Goal: Task Accomplishment & Management: Manage account settings

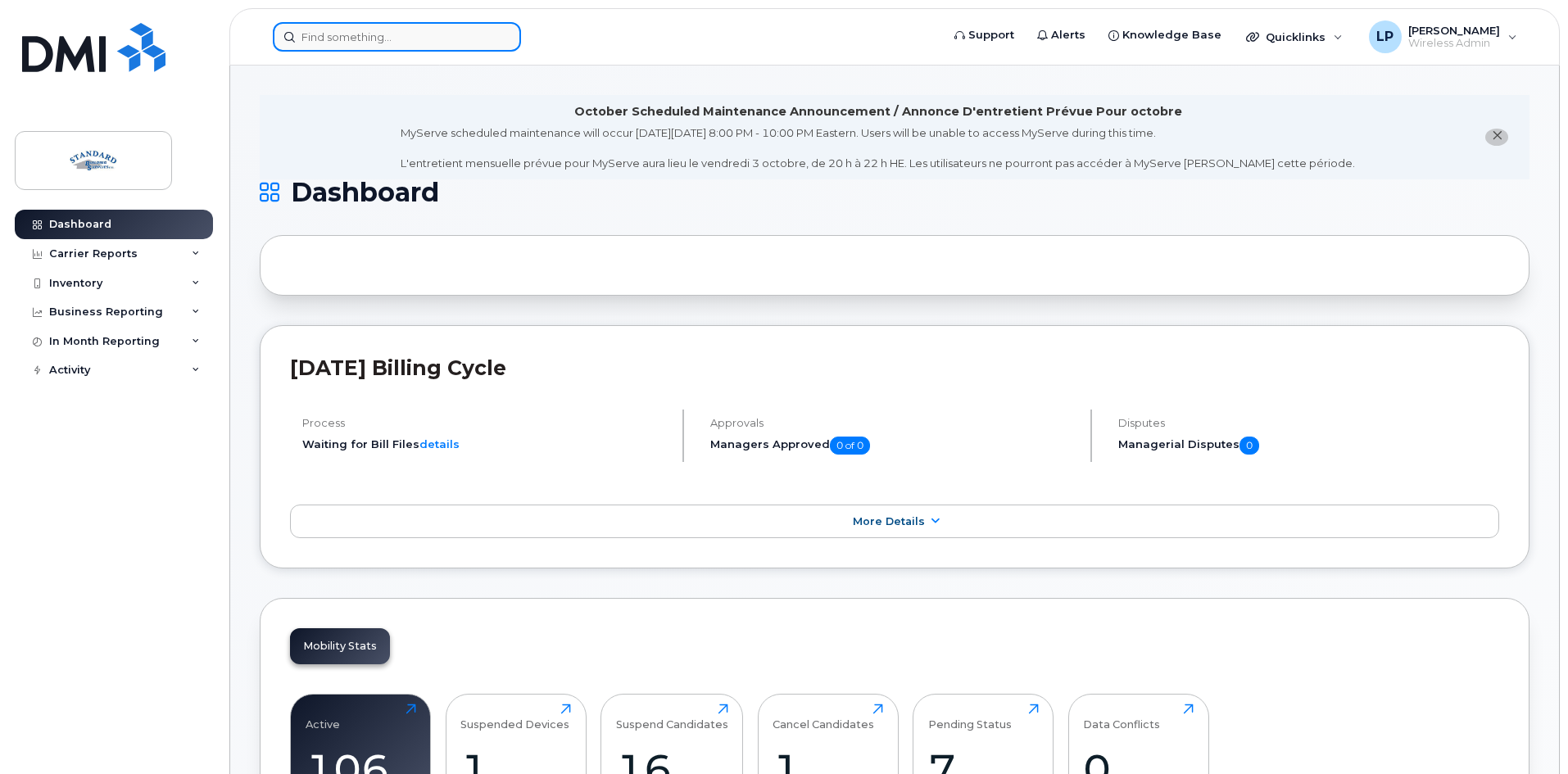
click at [418, 43] on input at bounding box center [396, 37] width 248 height 29
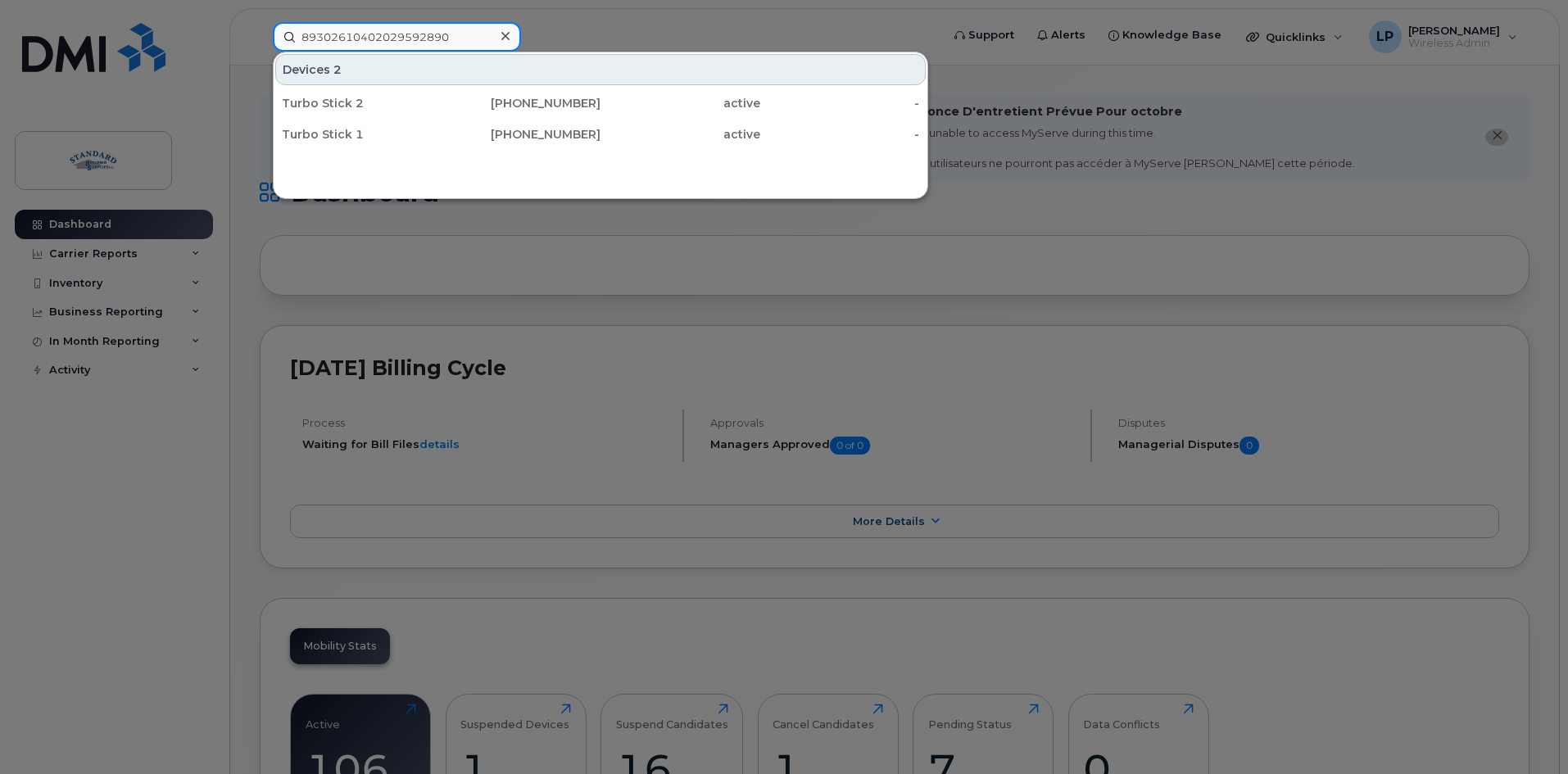
type input "89302610402029592890"
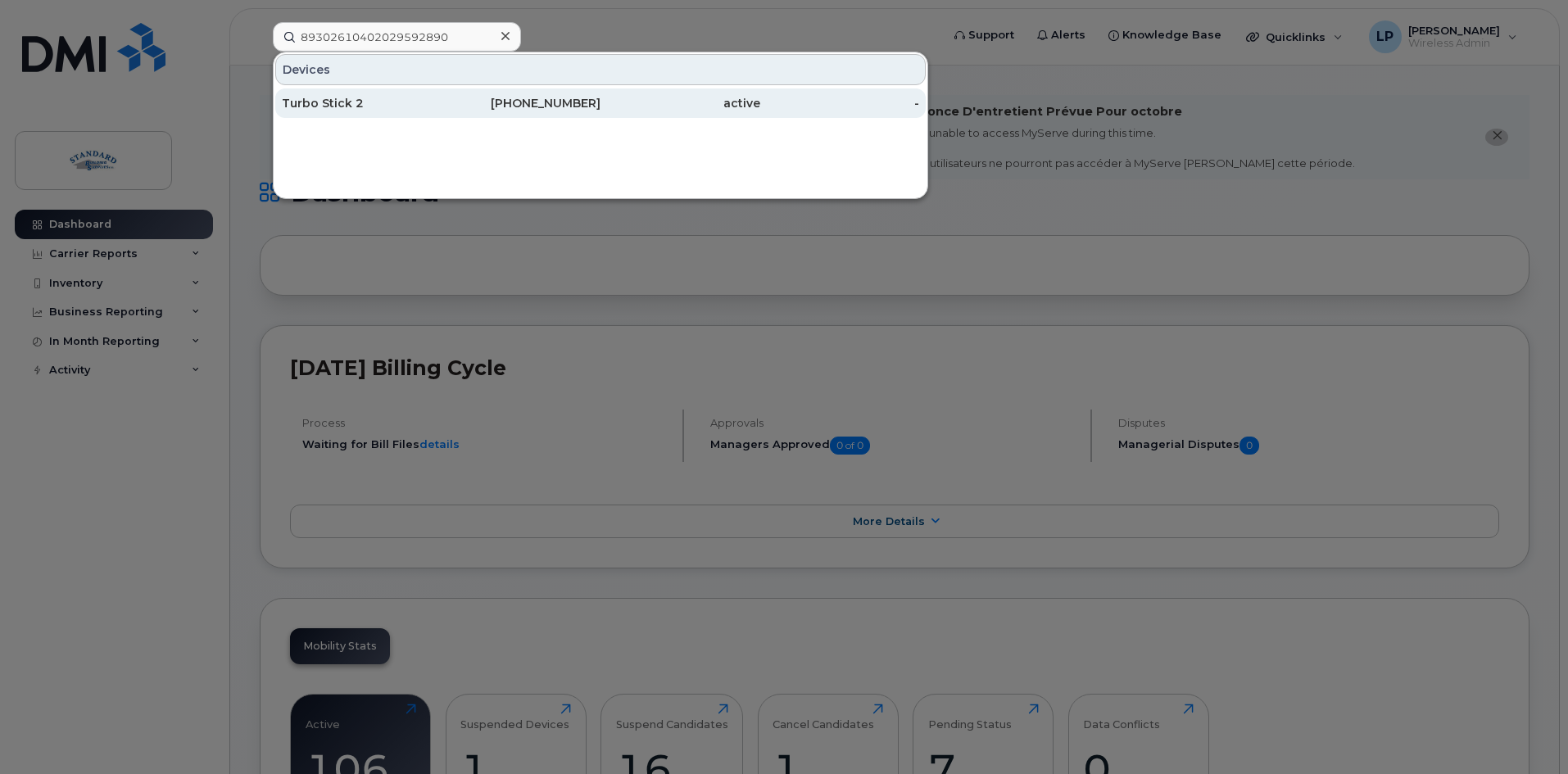
click at [378, 100] on div "Turbo Stick 2" at bounding box center [361, 103] width 159 height 17
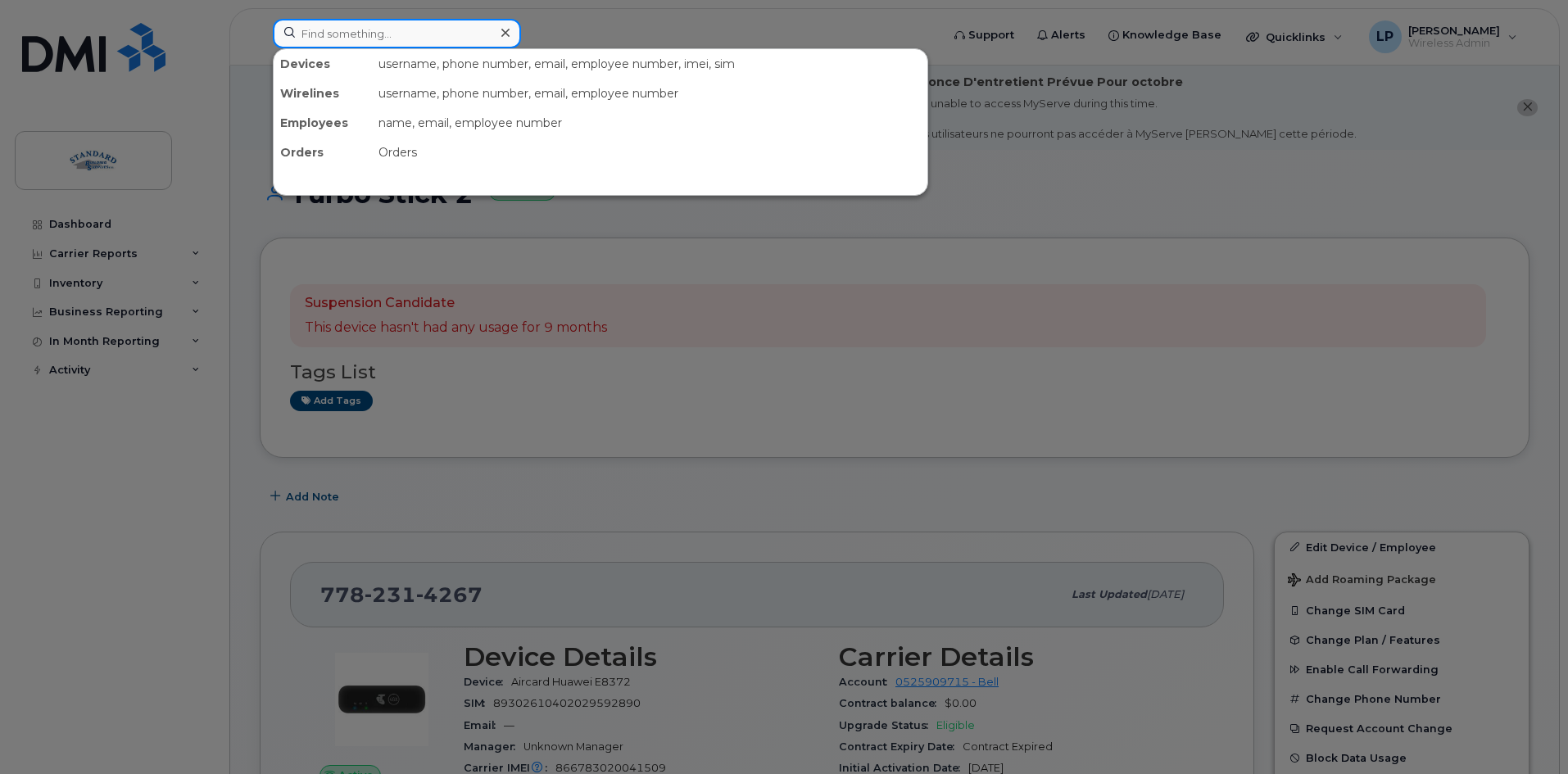
click at [331, 30] on input at bounding box center [396, 33] width 248 height 29
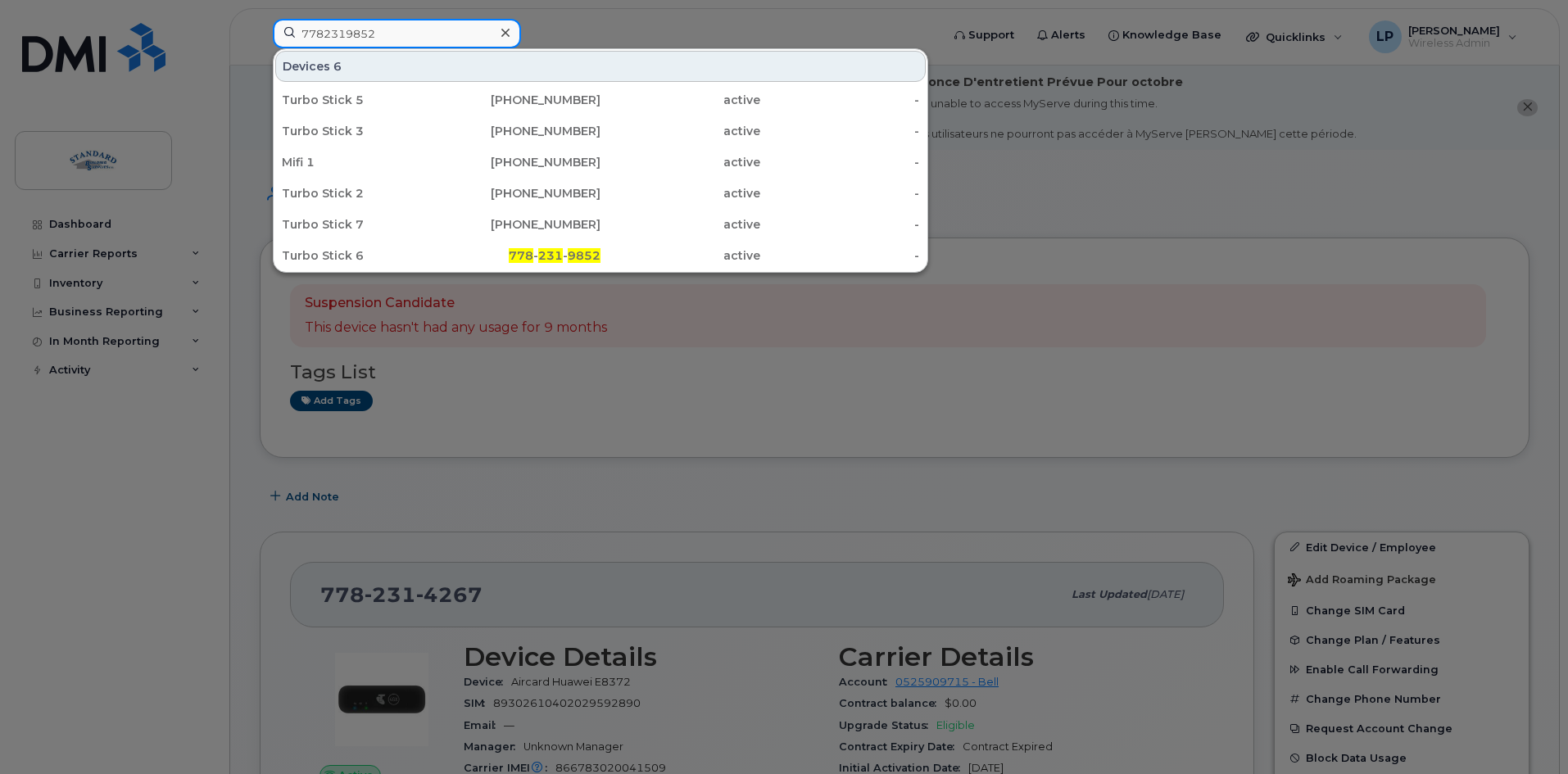
type input "7782319852"
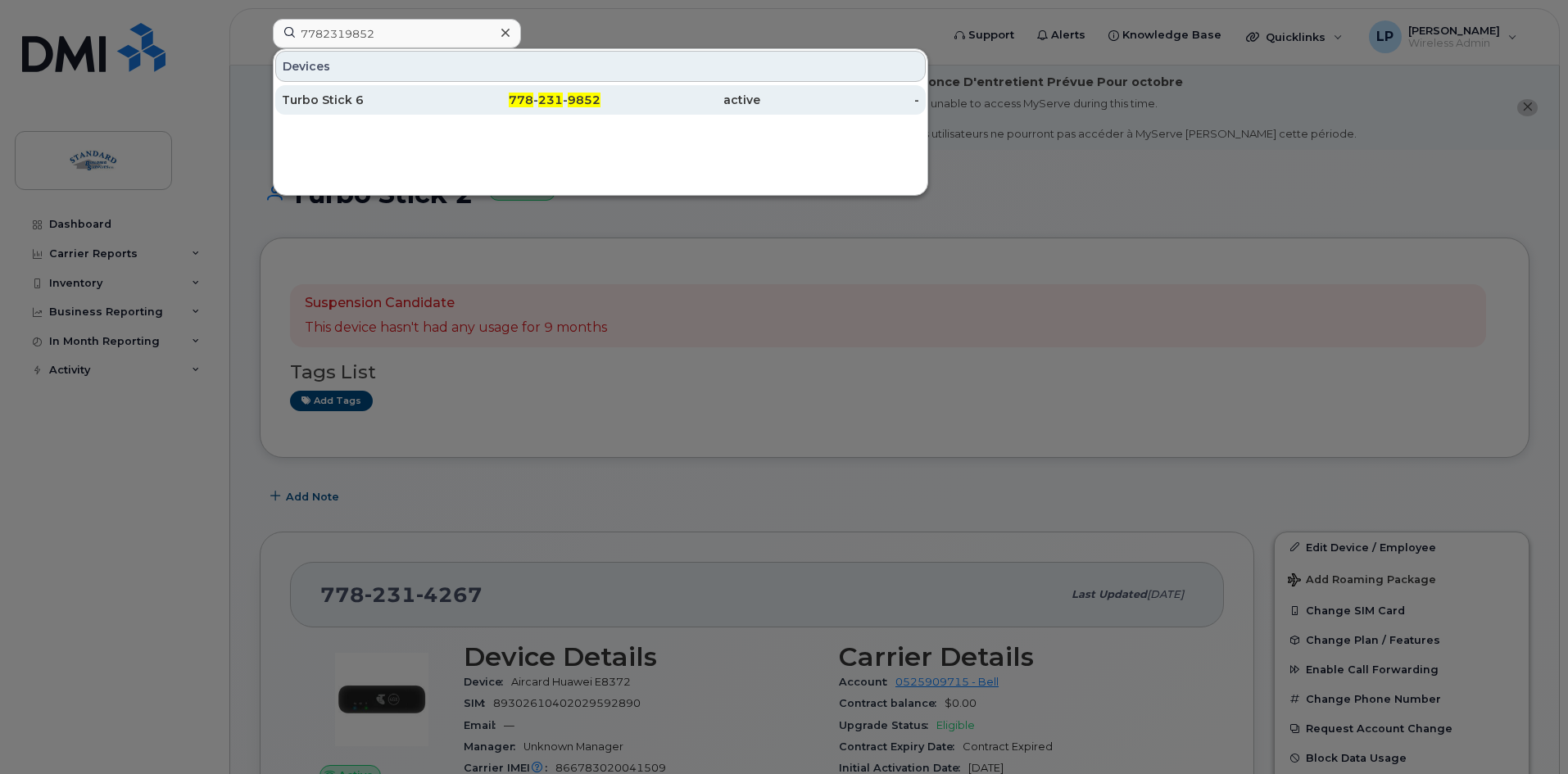
click at [339, 92] on div "Turbo Stick 6" at bounding box center [361, 100] width 159 height 29
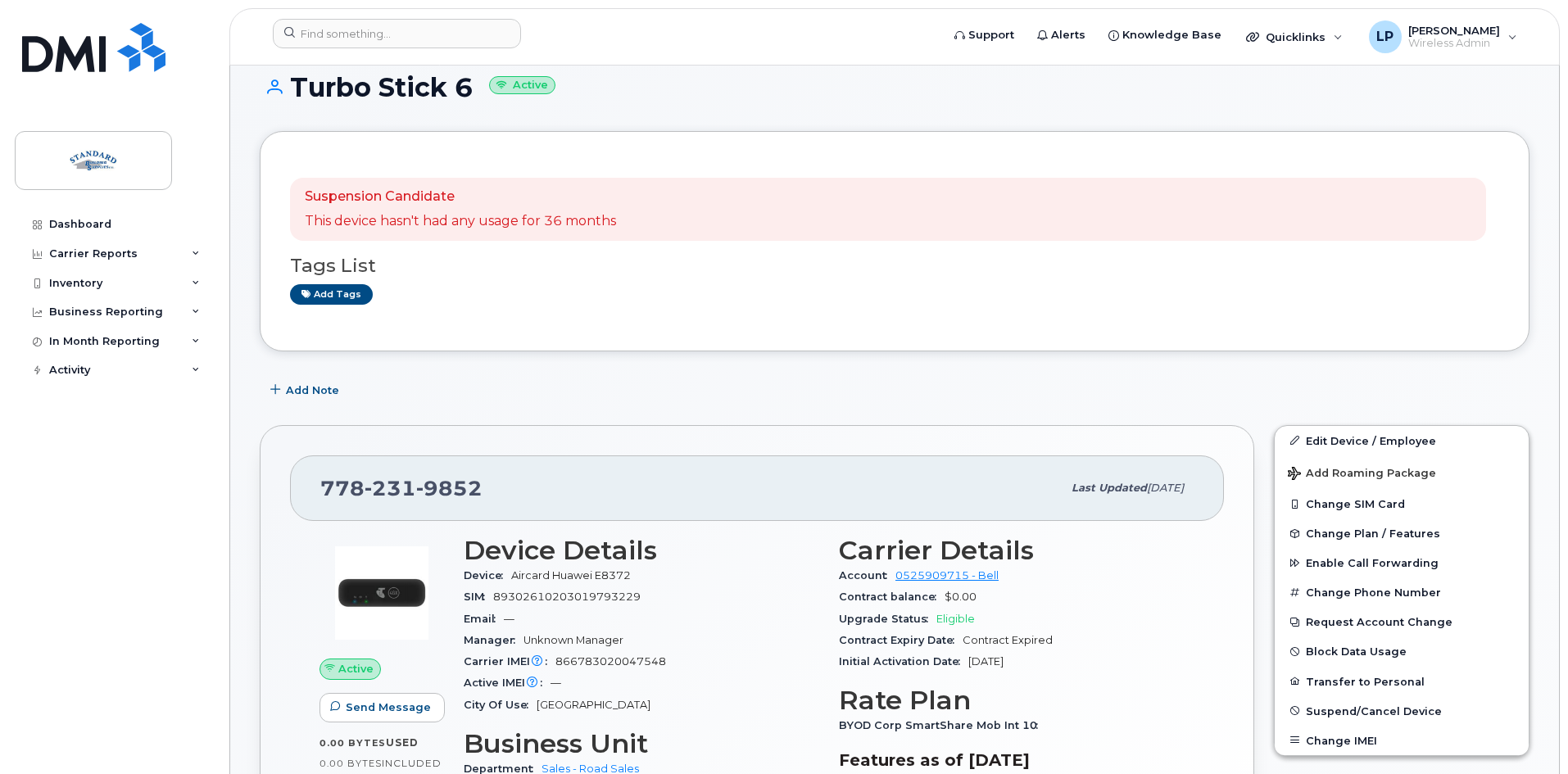
scroll to position [328, 0]
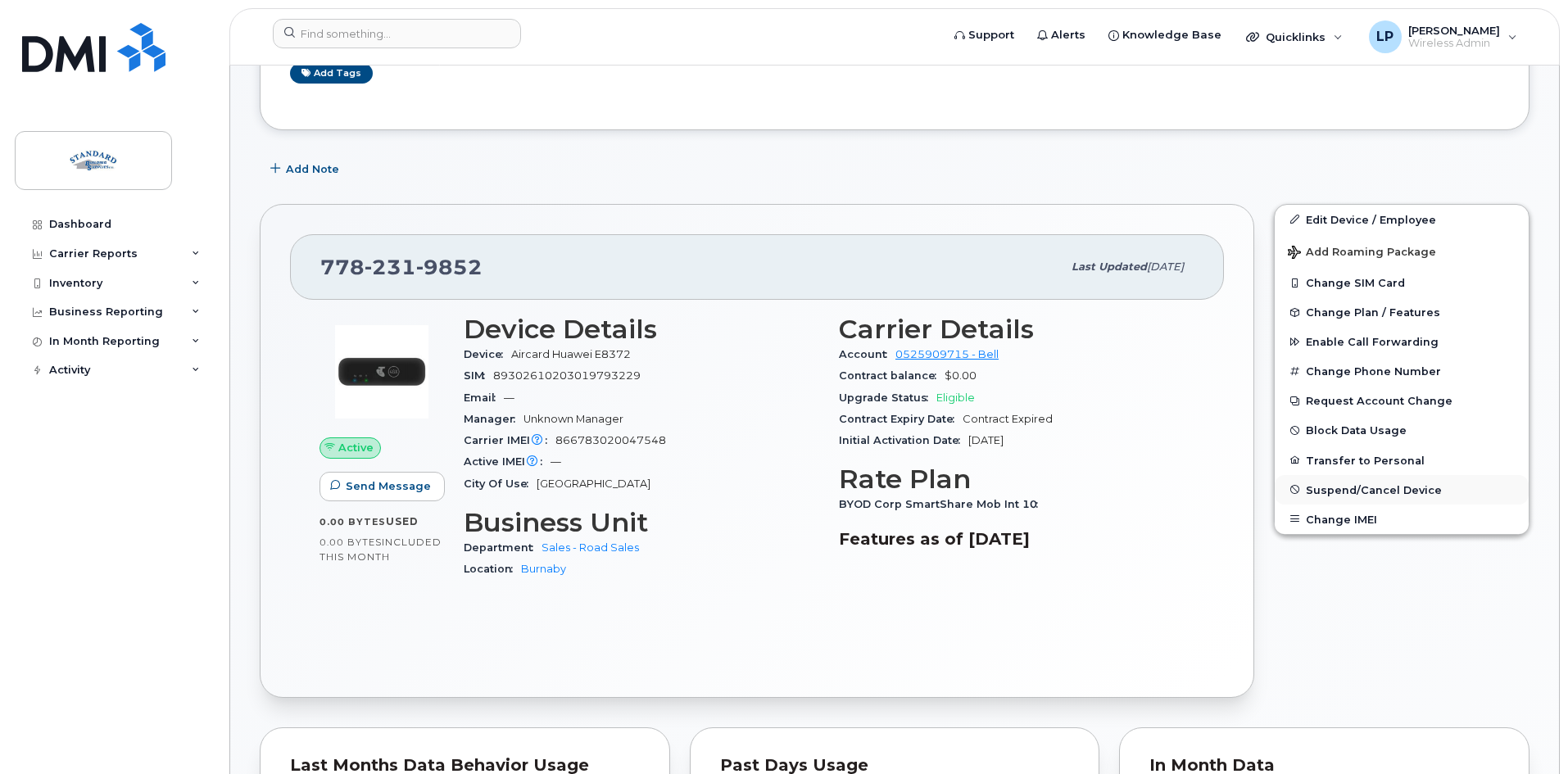
click at [1387, 485] on span "Suspend/Cancel Device" at bounding box center [1374, 489] width 136 height 12
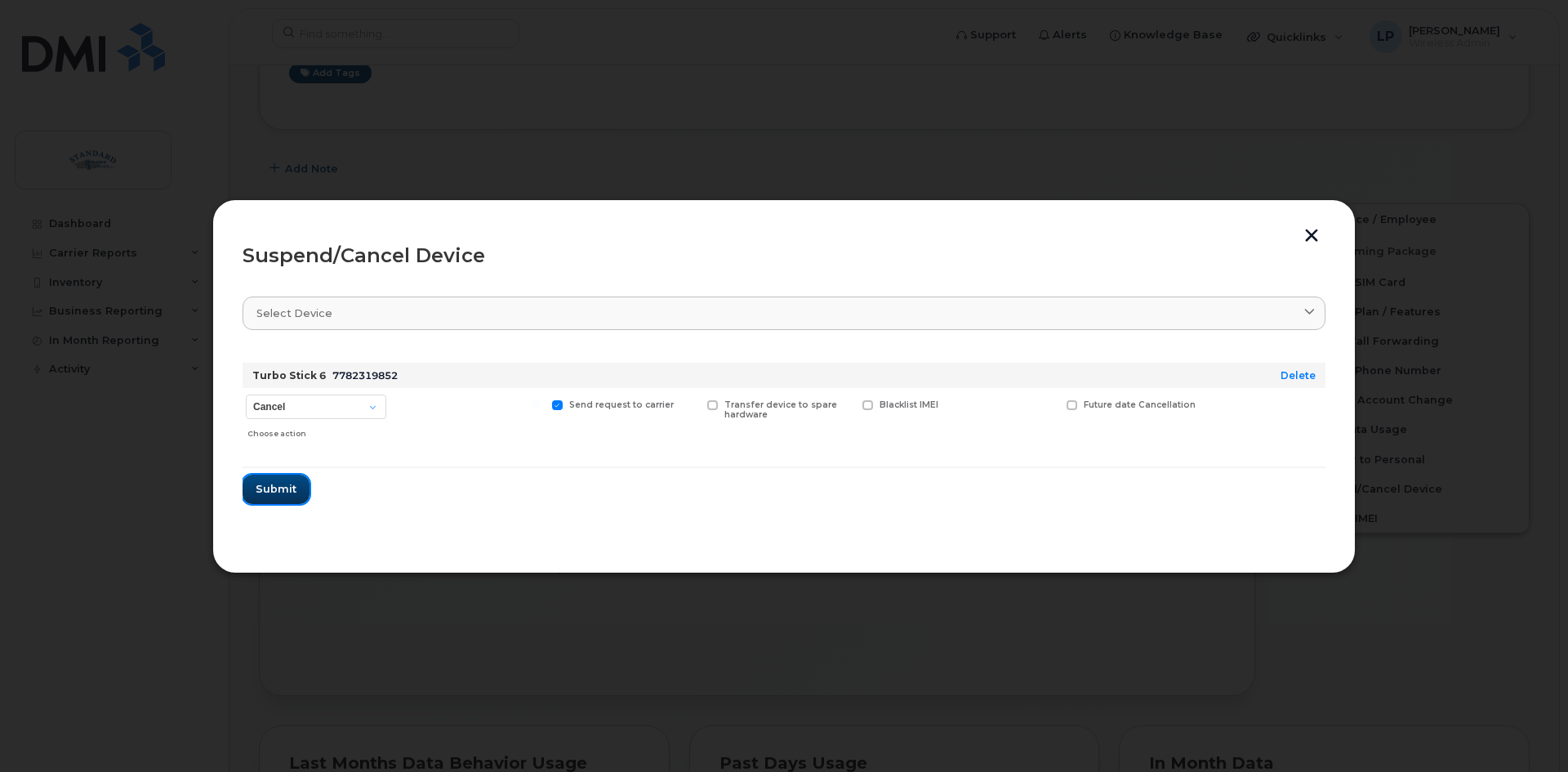
click at [296, 490] on button "Submit" at bounding box center [276, 490] width 67 height 29
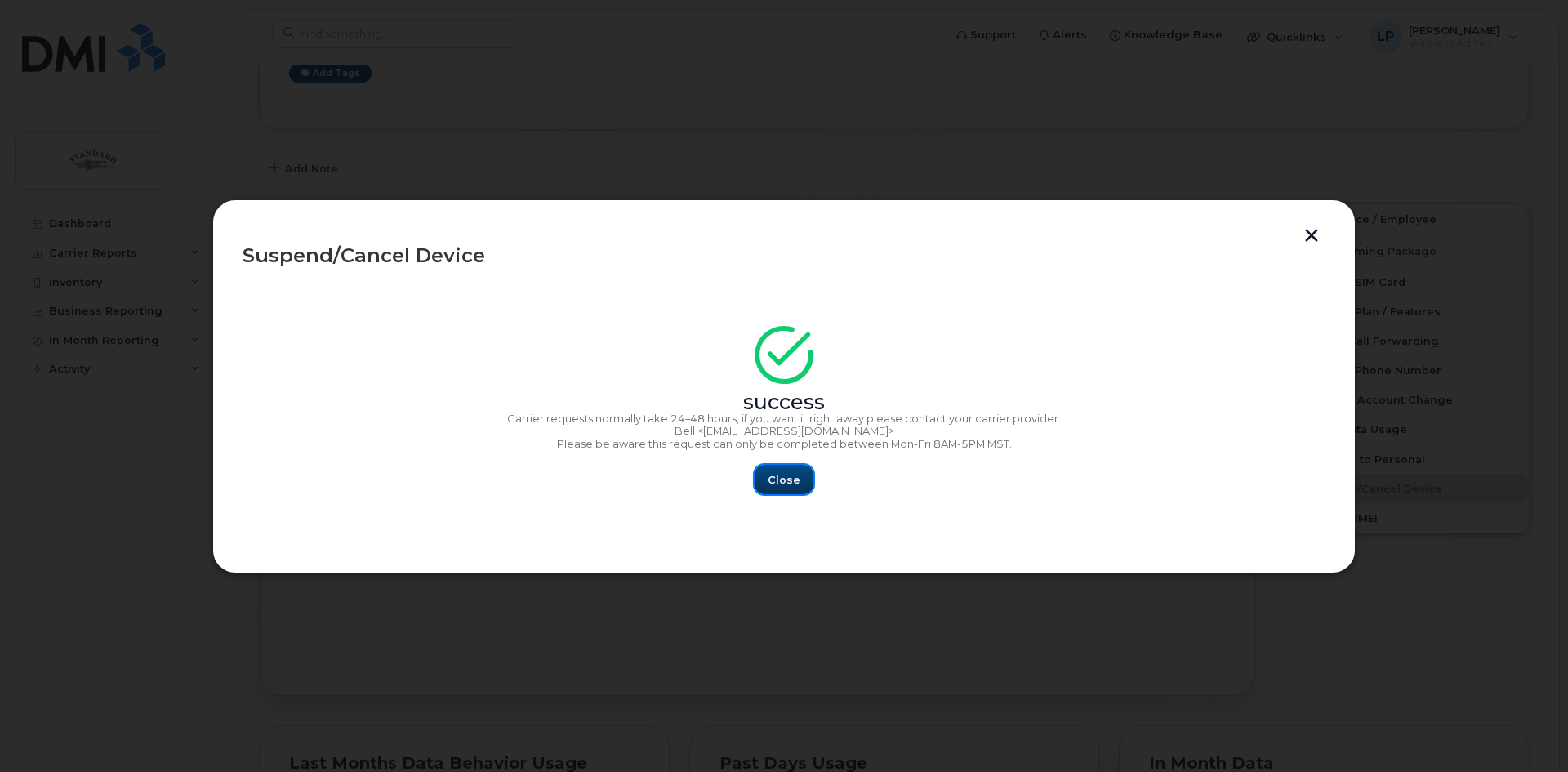
click at [790, 473] on span "Close" at bounding box center [784, 480] width 33 height 16
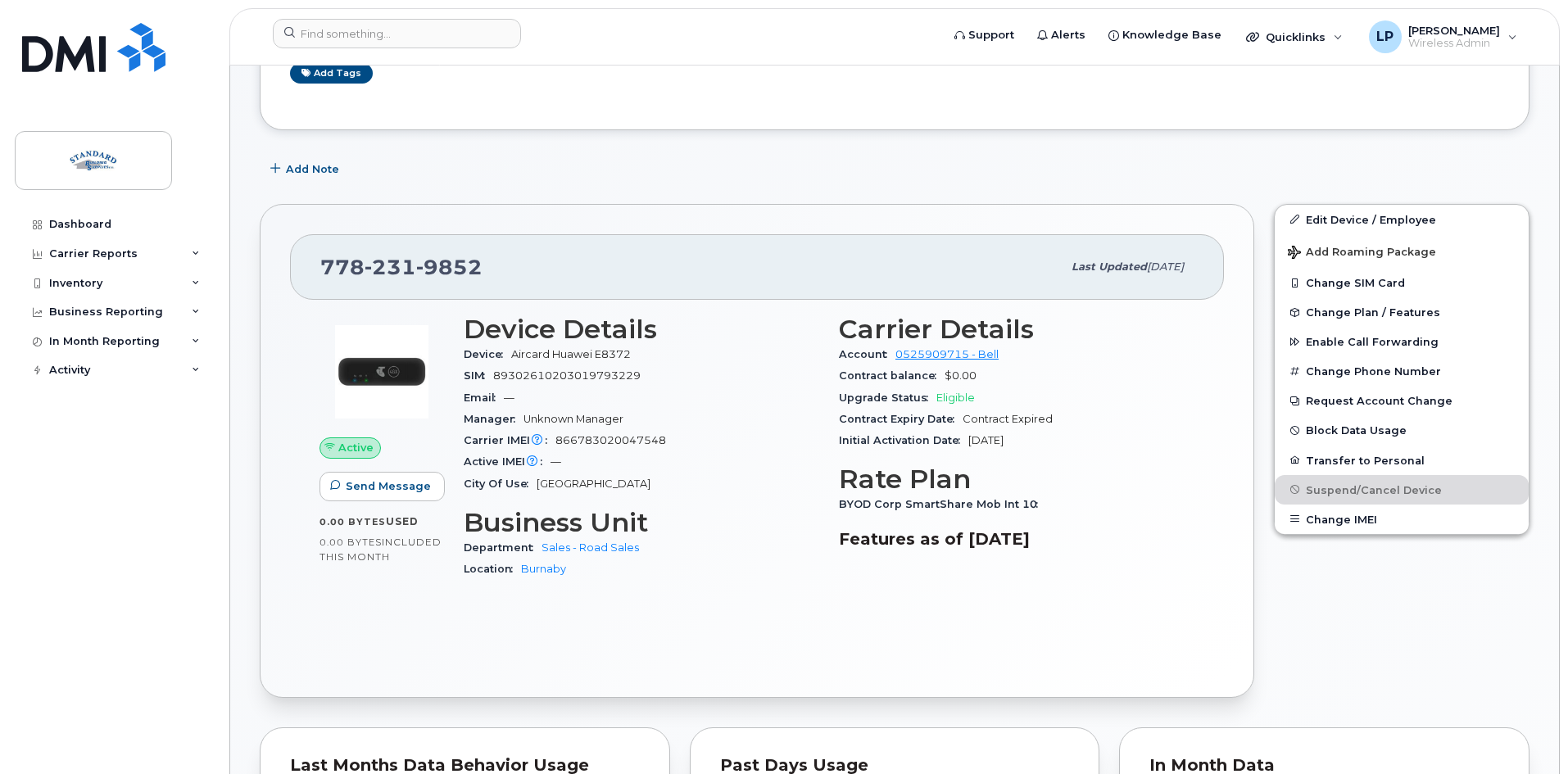
drag, startPoint x: 1436, startPoint y: 621, endPoint x: 1414, endPoint y: 602, distance: 29.1
click at [1430, 610] on div "Edit Device / Employee Add Roaming Package Change SIM Card Change Plan / Featur…" at bounding box center [1401, 452] width 275 height 514
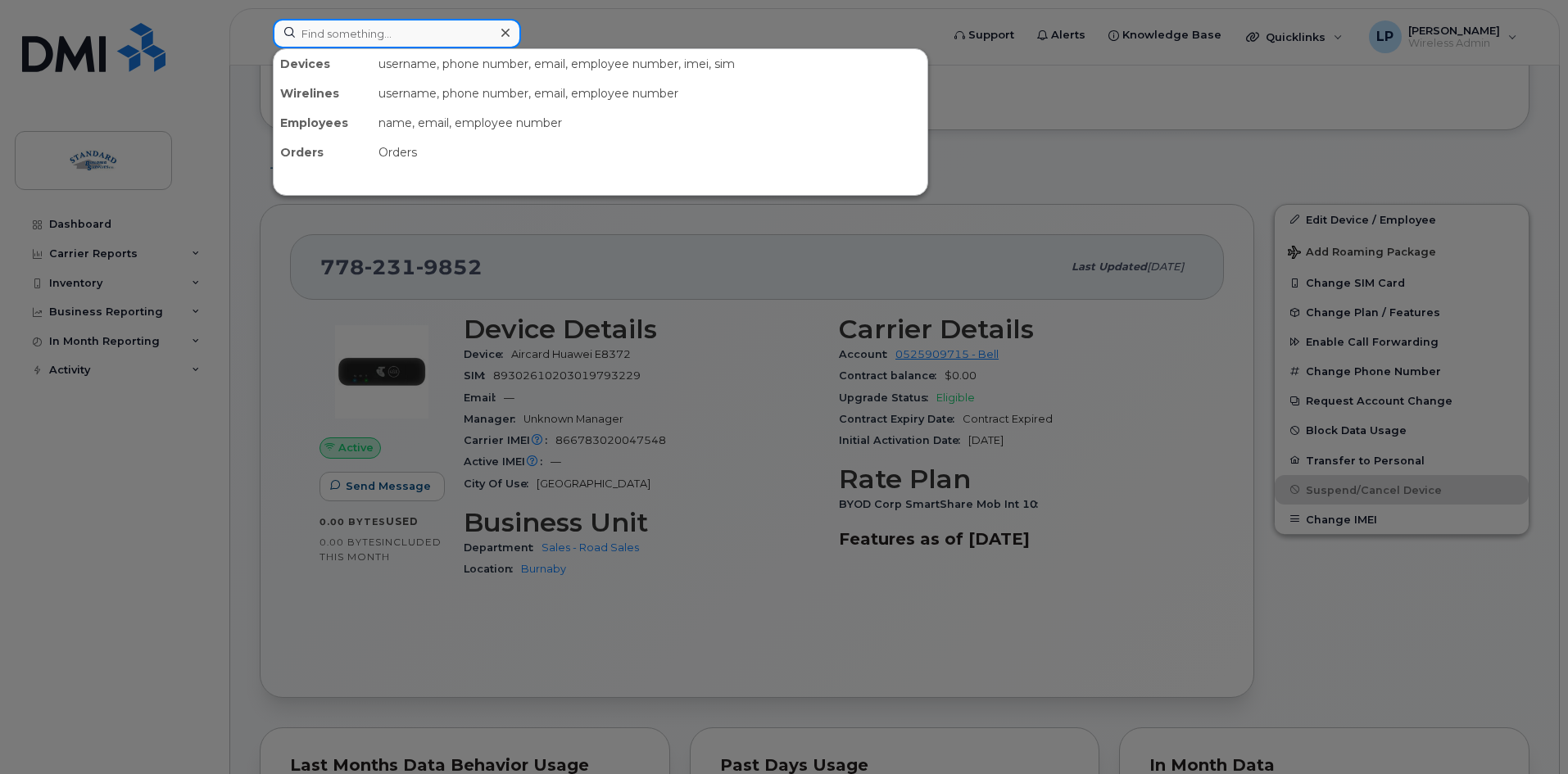
click at [401, 41] on input at bounding box center [396, 33] width 248 height 29
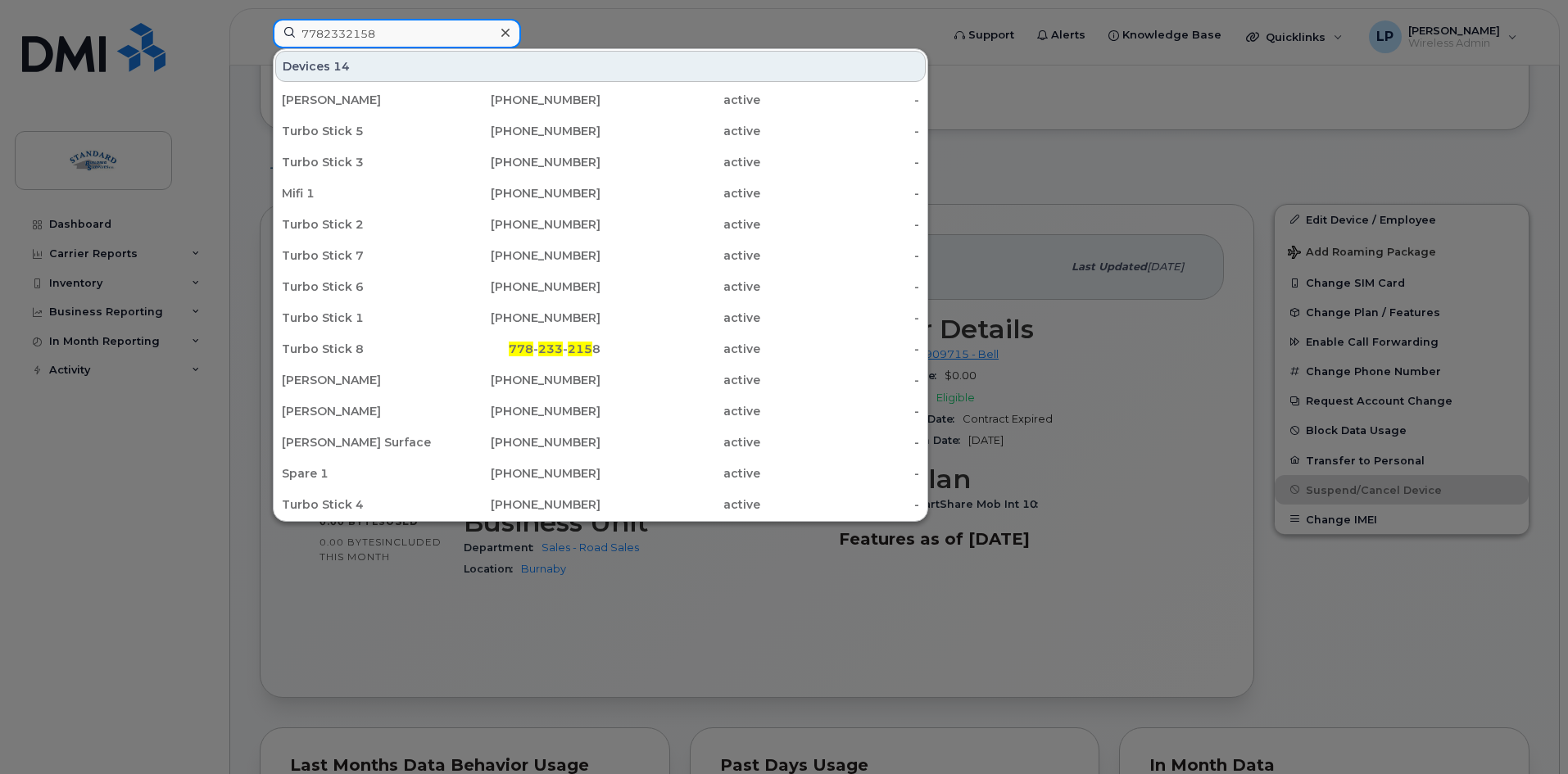
type input "7782332158"
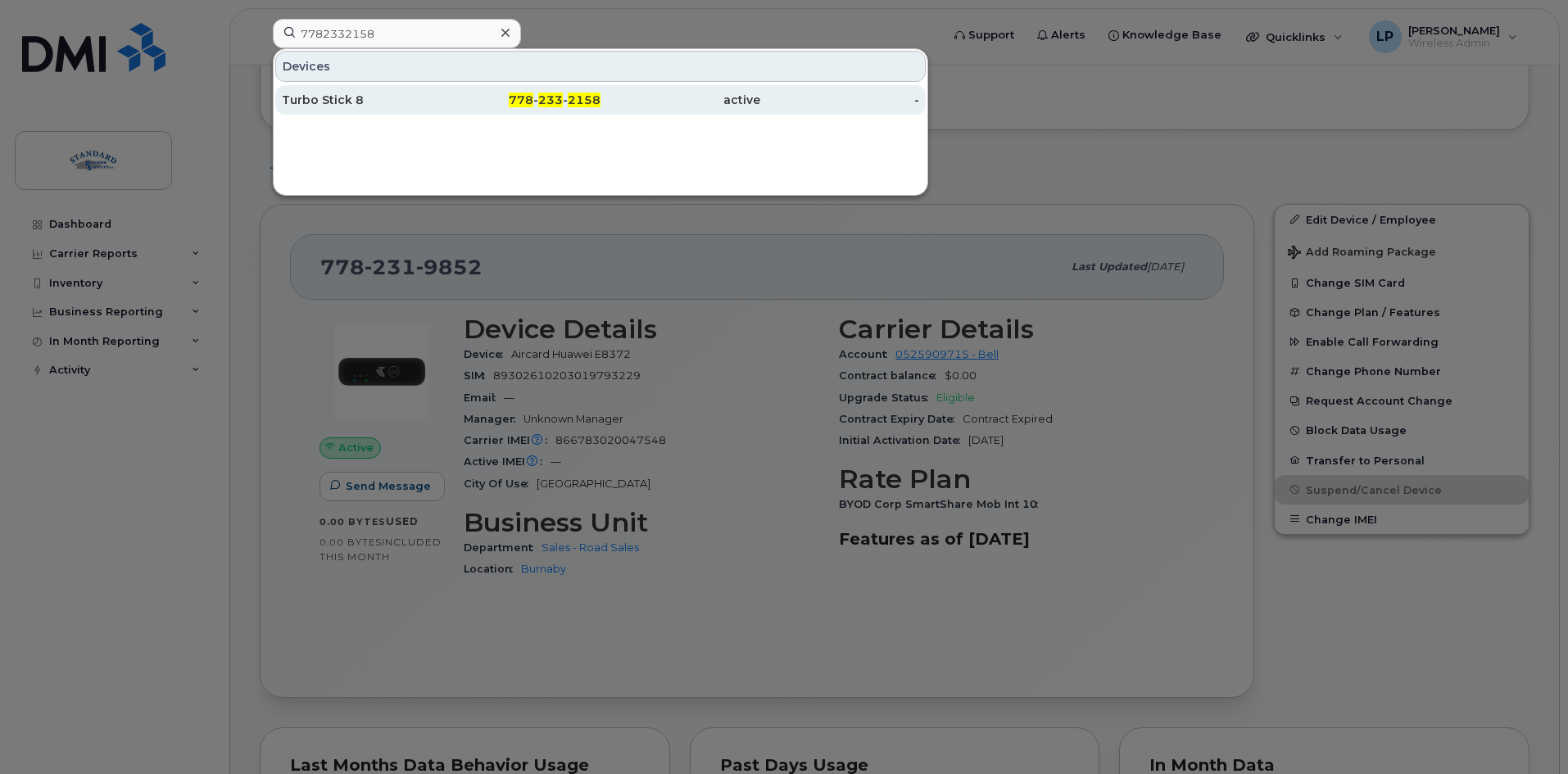
click at [366, 89] on div "Turbo Stick 8" at bounding box center [361, 100] width 159 height 29
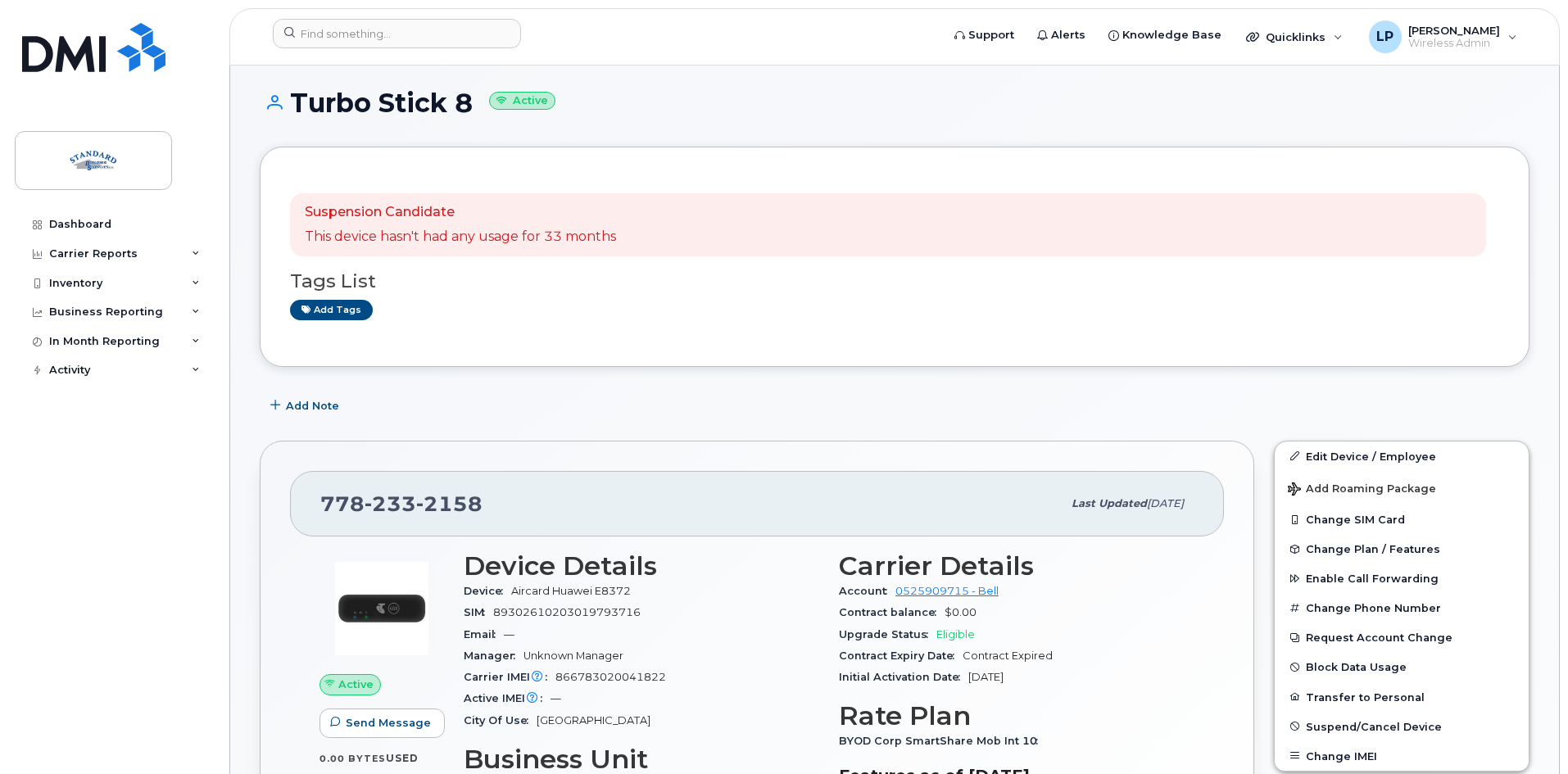
scroll to position [328, 0]
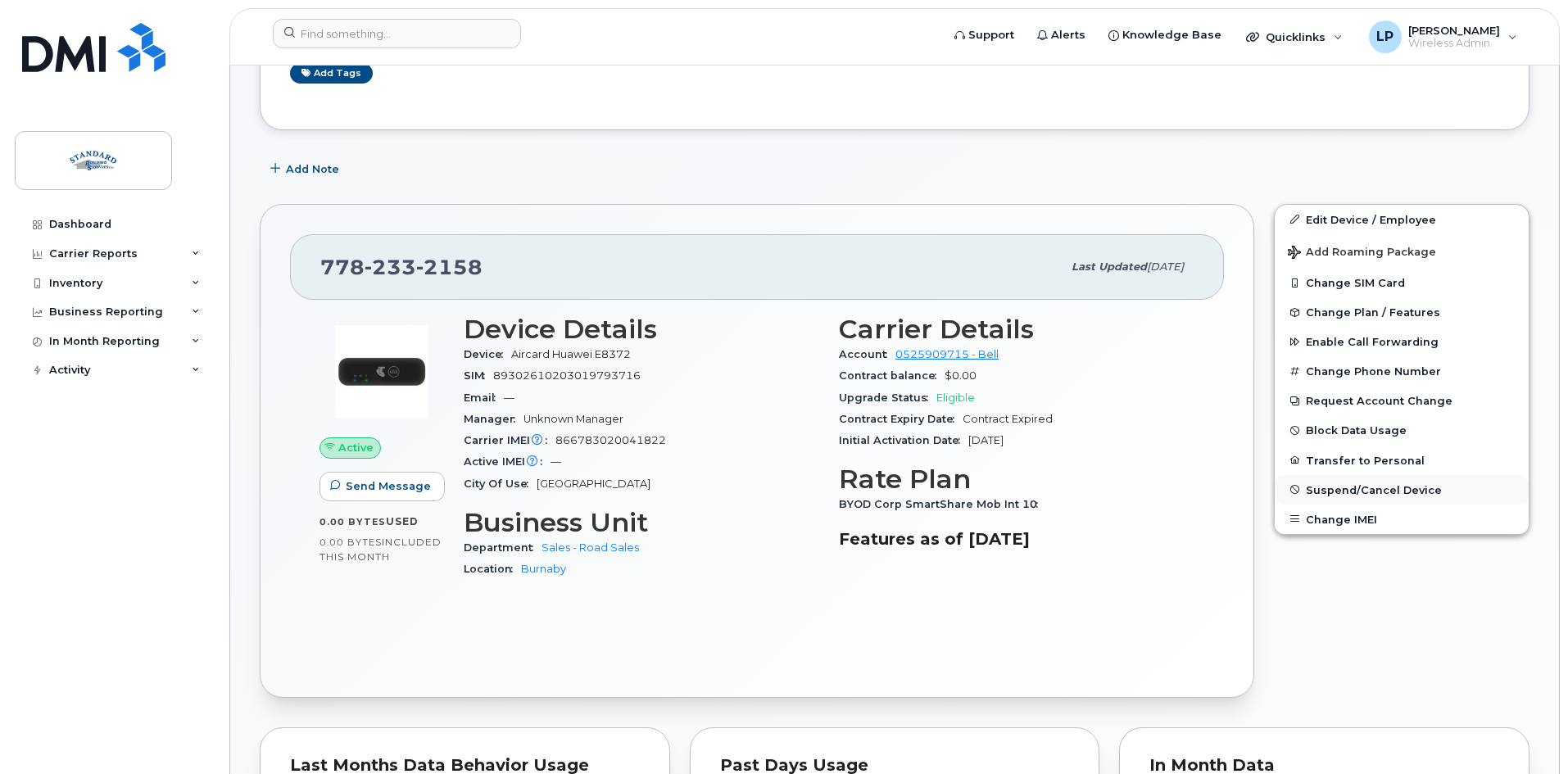
click at [1317, 489] on span "Suspend/Cancel Device" at bounding box center [1374, 489] width 136 height 12
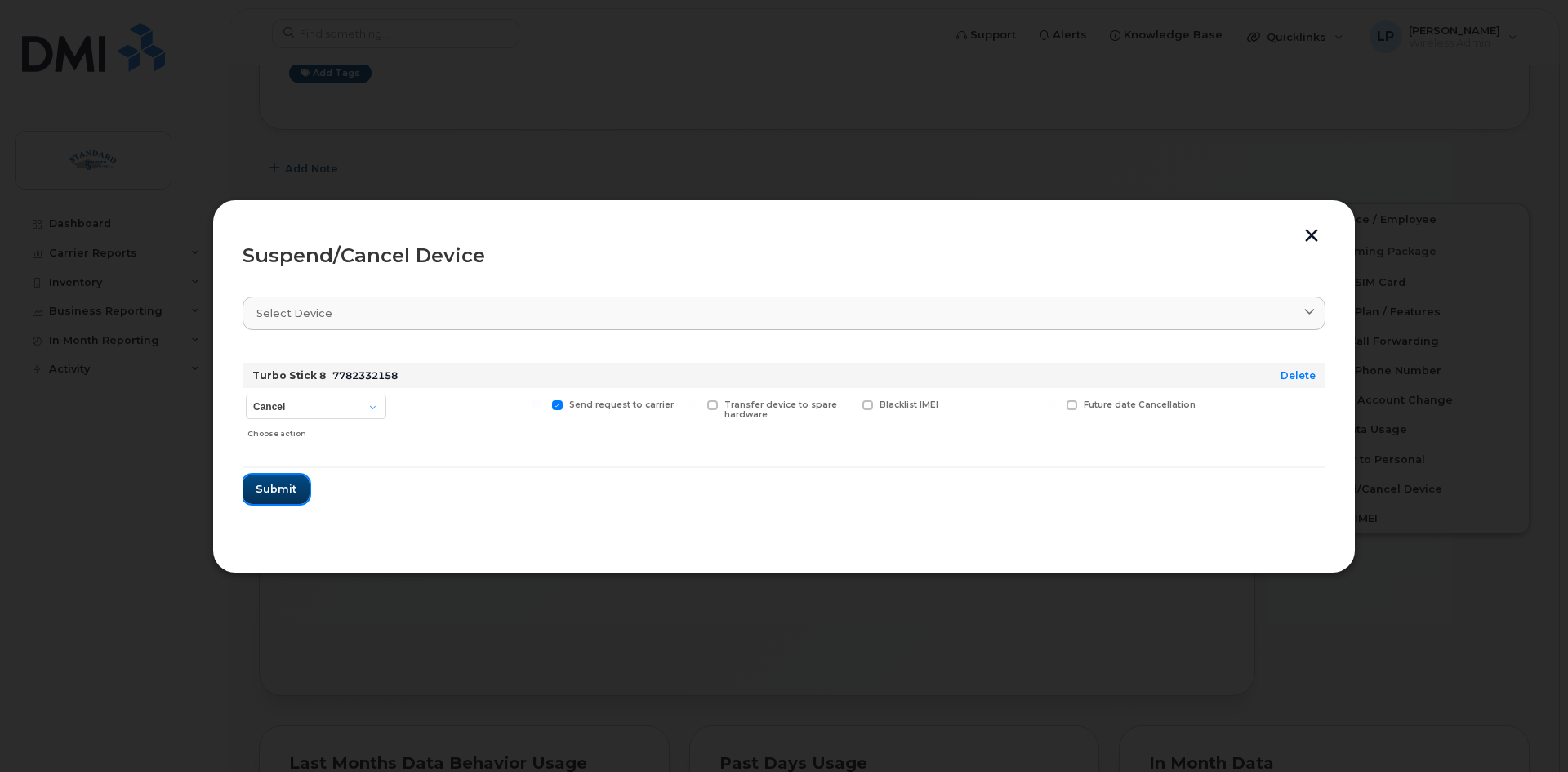
click at [296, 484] on button "Submit" at bounding box center [276, 490] width 67 height 29
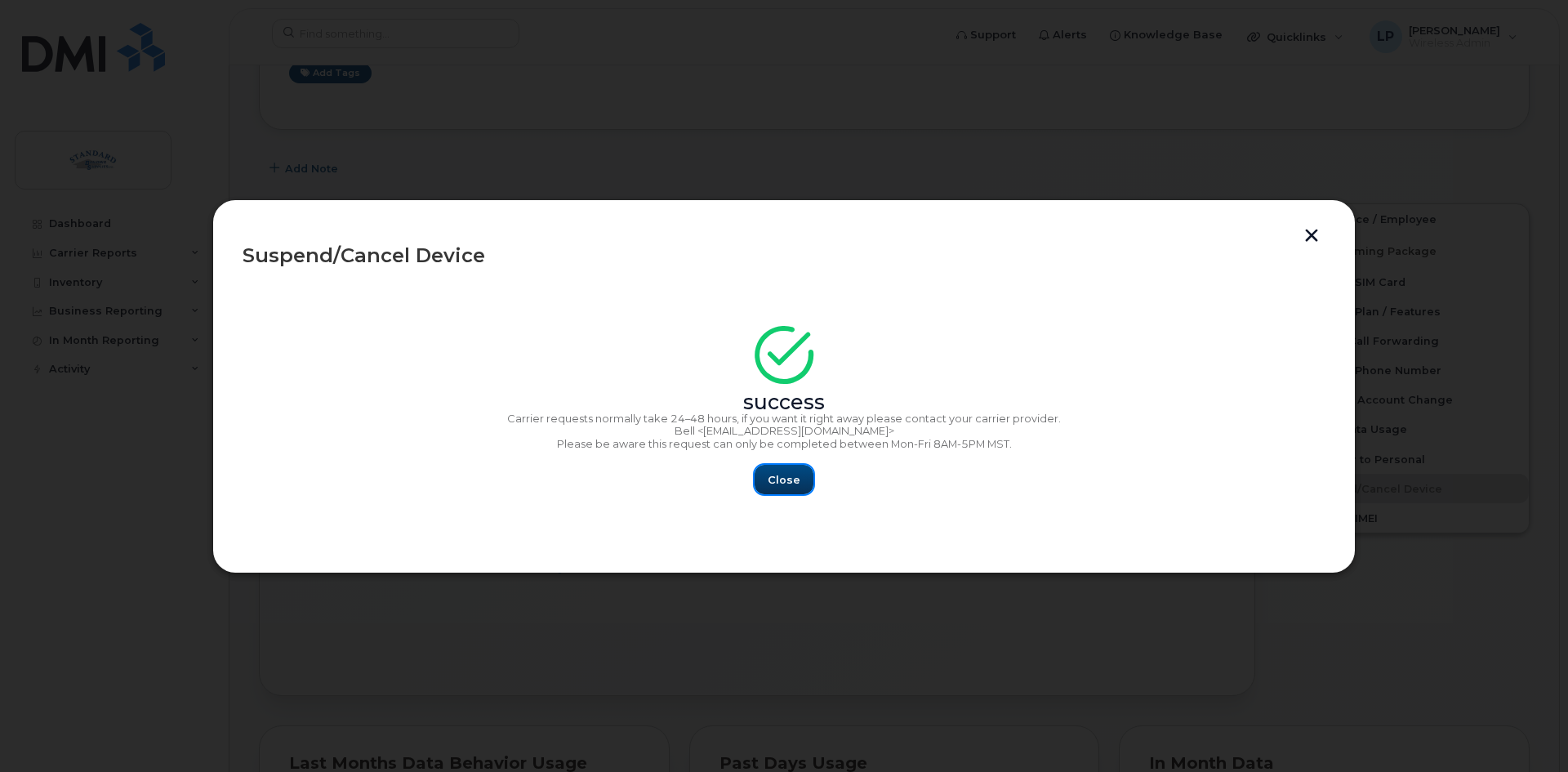
click at [794, 480] on span "Close" at bounding box center [784, 480] width 33 height 16
